Goal: Contribute content

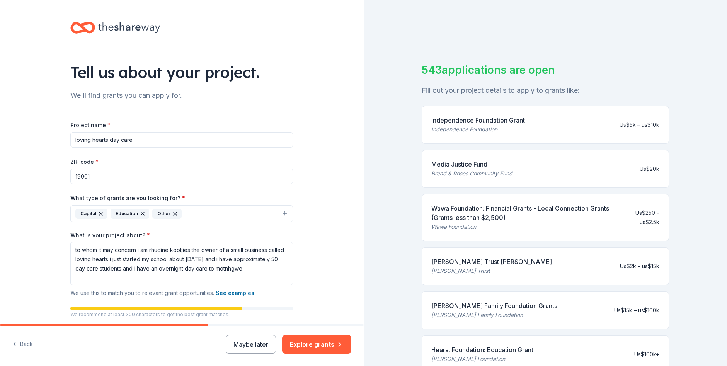
scroll to position [58, 0]
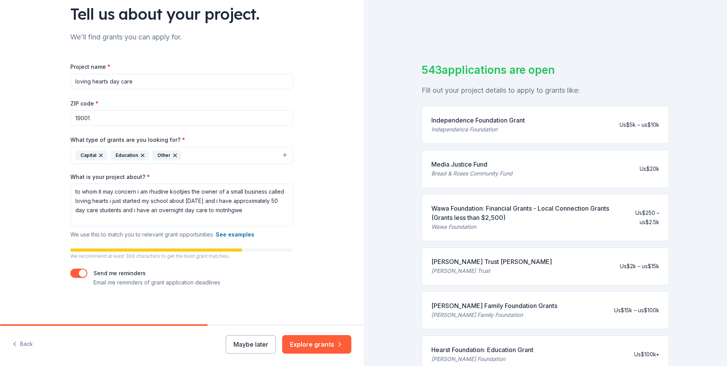
click at [623, 129] on div "Independence Foundation Grant Independence Foundation Us$5k – us$10k" at bounding box center [544, 125] width 247 height 38
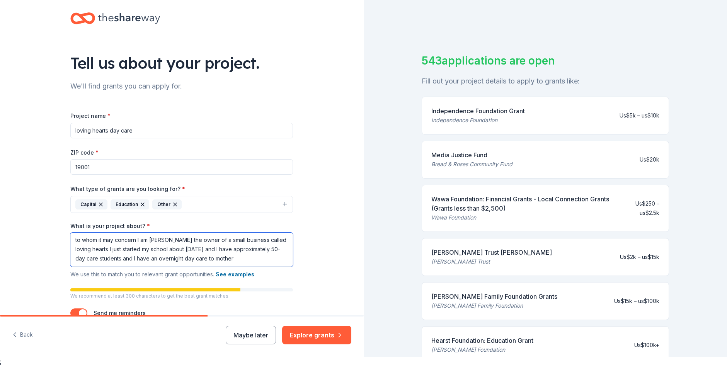
scroll to position [0, 0]
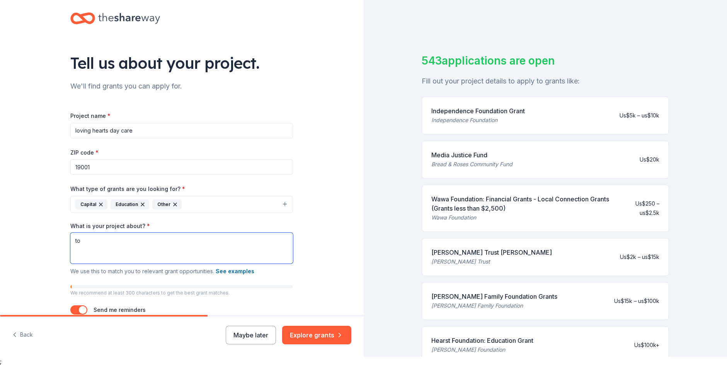
type textarea "t"
paste textarea "0. Loremipsumdo Sit Ametco Adipis Eli Sedd Eiusmod te incididu ut laboree d mag…"
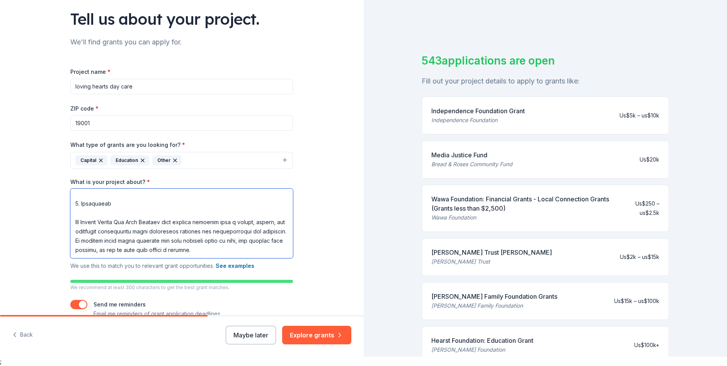
scroll to position [85, 0]
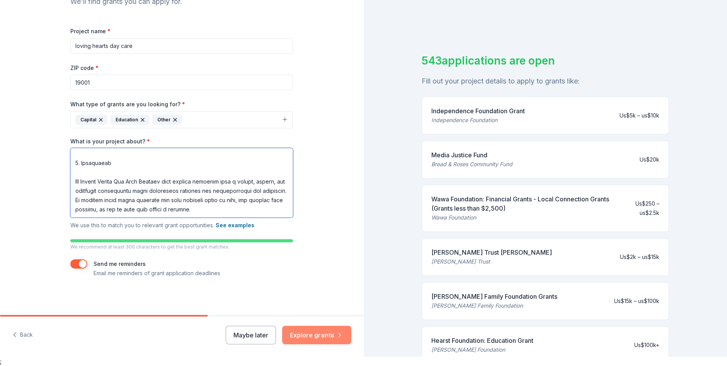
type textarea "0. Loremipsumdo Sit Ametco Adipis Eli Sedd Eiusmod te incididu ut laboree d mag…"
click at [321, 333] on button "Explore grants" at bounding box center [316, 335] width 69 height 19
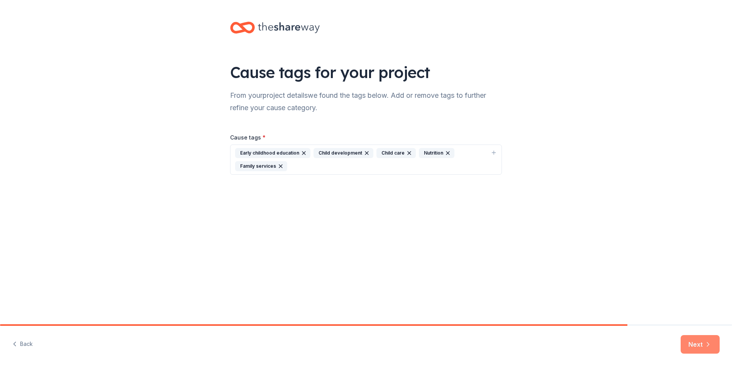
click at [697, 346] on button "Next" at bounding box center [700, 344] width 39 height 19
